Goal: Book appointment/travel/reservation

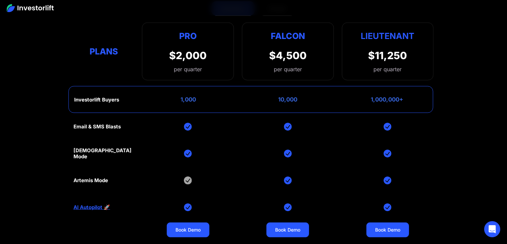
scroll to position [2706, 0]
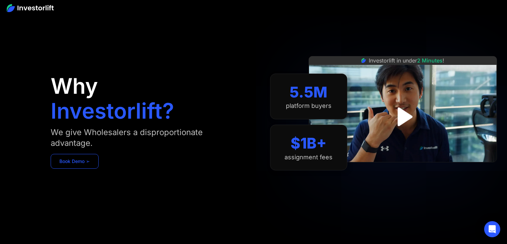
click at [86, 164] on link "Book Demo ➢" at bounding box center [75, 161] width 48 height 15
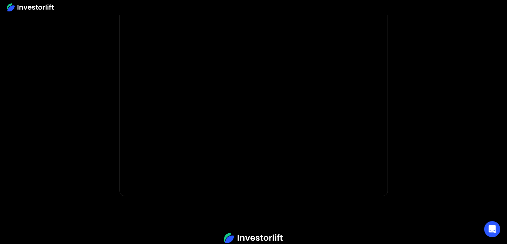
scroll to position [120, 0]
